Goal: Task Accomplishment & Management: Check status

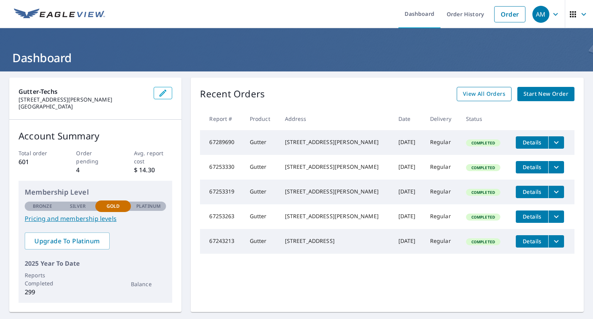
click at [473, 93] on span "View All Orders" at bounding box center [484, 94] width 42 height 10
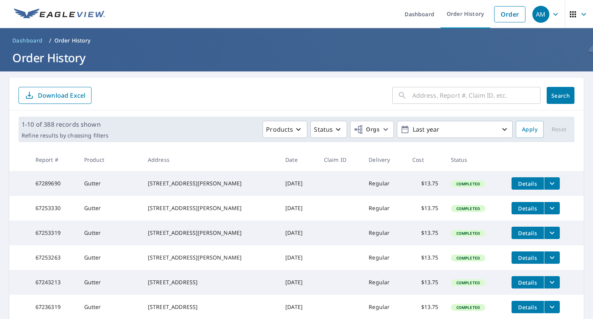
click at [435, 99] on input "text" at bounding box center [476, 96] width 128 height 22
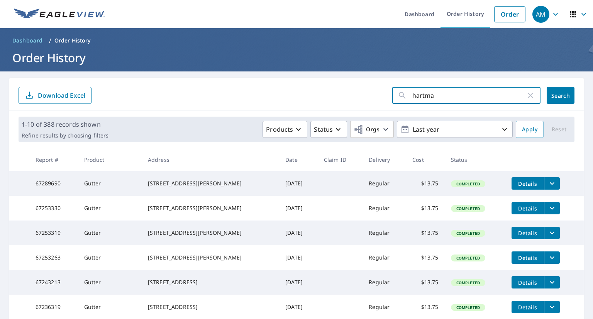
type input "[PERSON_NAME]"
click button "Search" at bounding box center [561, 95] width 28 height 17
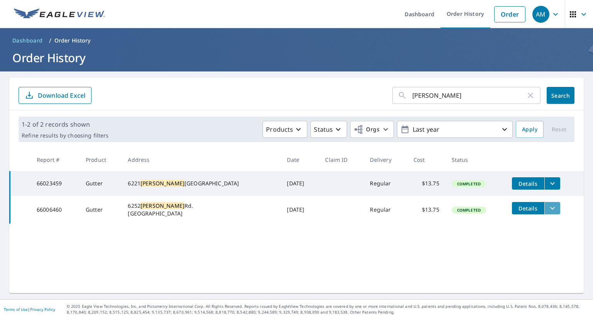
click at [548, 211] on icon "filesDropdownBtn-66006460" at bounding box center [552, 207] width 9 height 9
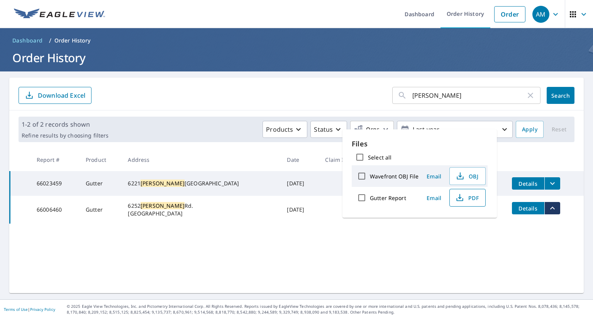
click at [473, 197] on span "PDF" at bounding box center [466, 197] width 25 height 9
